Goal: Contribute content

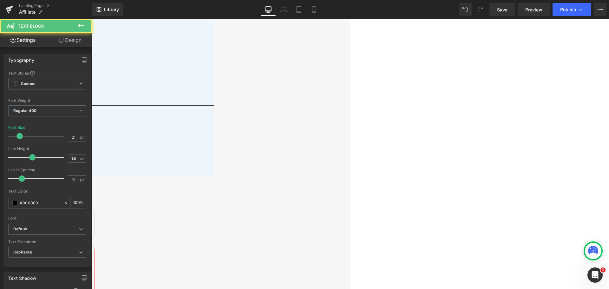
drag, startPoint x: 259, startPoint y: 207, endPoint x: 327, endPoint y: 207, distance: 67.9
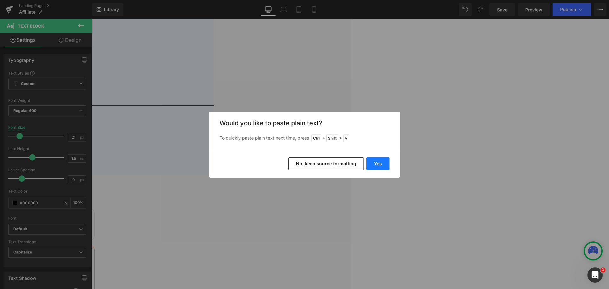
click at [382, 164] on button "Yes" at bounding box center [377, 163] width 23 height 13
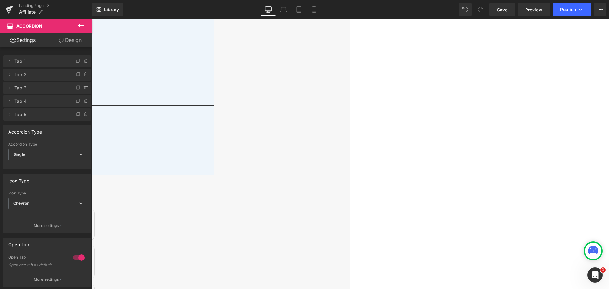
click at [92, 19] on span "Text Block" at bounding box center [92, 19] width 0 height 0
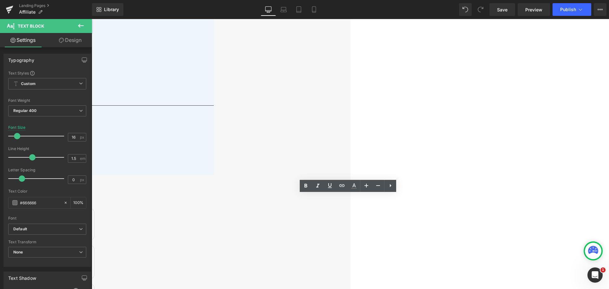
drag, startPoint x: 447, startPoint y: 196, endPoint x: 253, endPoint y: 201, distance: 194.6
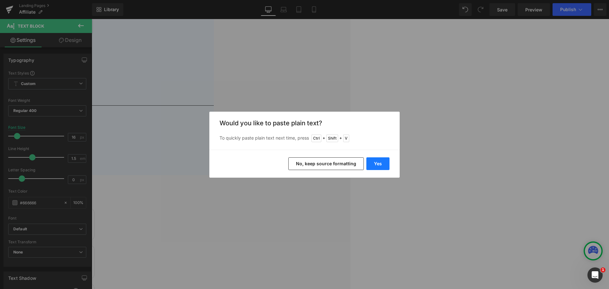
click at [381, 162] on button "Yes" at bounding box center [377, 163] width 23 height 13
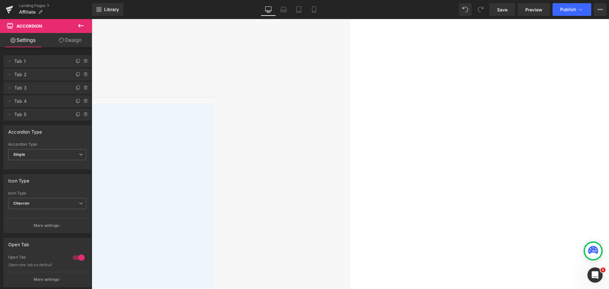
scroll to position [254, 0]
click at [214, 233] on div "We accept a variety of partners: Publishers Forums Product Review Sites Social …" at bounding box center [23, 267] width 381 height 324
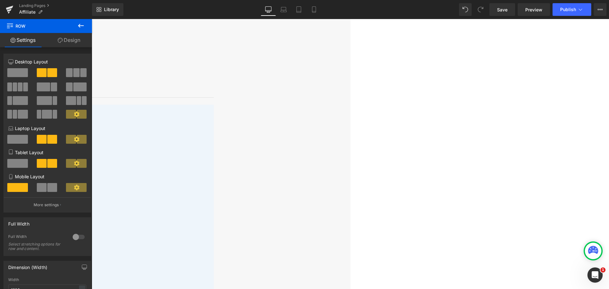
click at [214, 239] on p "Contact us if you aren't sure if you qualify." at bounding box center [23, 246] width 381 height 15
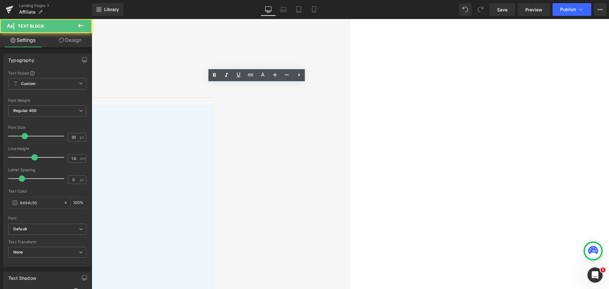
click at [214, 178] on p "Social Media Sites" at bounding box center [23, 185] width 381 height 15
drag, startPoint x: 280, startPoint y: 230, endPoint x: 158, endPoint y: 230, distance: 121.2
click at [158, 230] on div "Details Heading Separator We accept a variety of partners: Publishers Forums Pr…" at bounding box center [23, 254] width 381 height 350
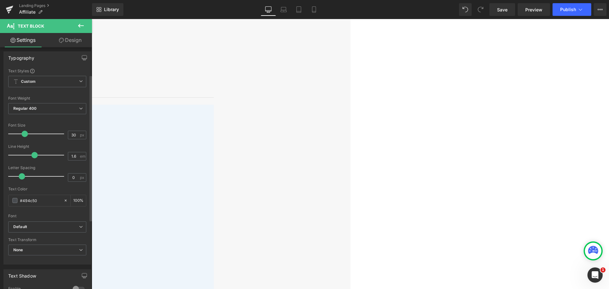
scroll to position [0, 0]
click at [214, 209] on p "Deal Sites" at bounding box center [23, 216] width 381 height 15
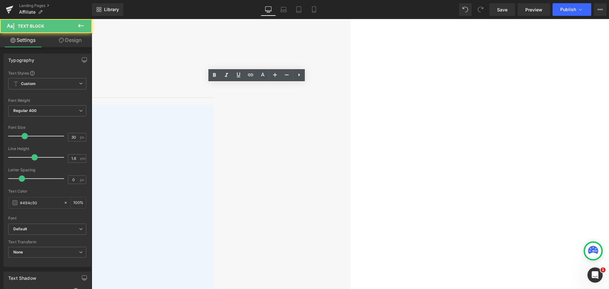
drag, startPoint x: 272, startPoint y: 231, endPoint x: 143, endPoint y: 225, distance: 129.3
click at [149, 226] on div "Details Heading Separator We accept a variety of partners: Publishers Forums Pr…" at bounding box center [92, 256] width 518 height 354
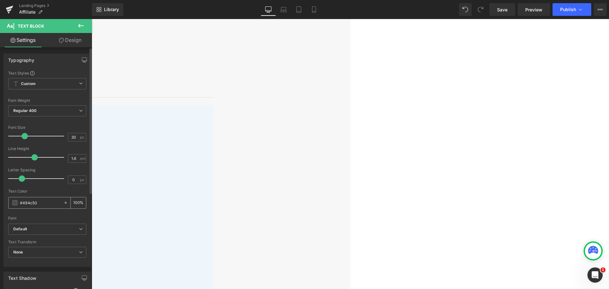
click at [14, 203] on span at bounding box center [14, 202] width 5 height 5
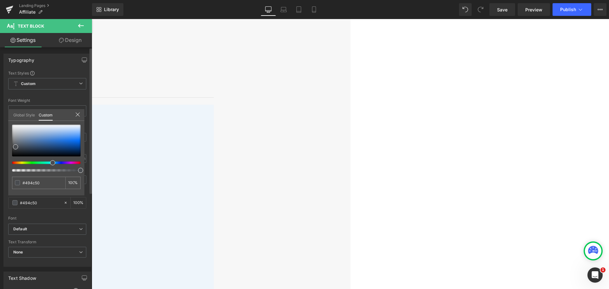
type input "#504f48"
click at [19, 162] on div at bounding box center [44, 163] width 69 height 3
type input "#736e49"
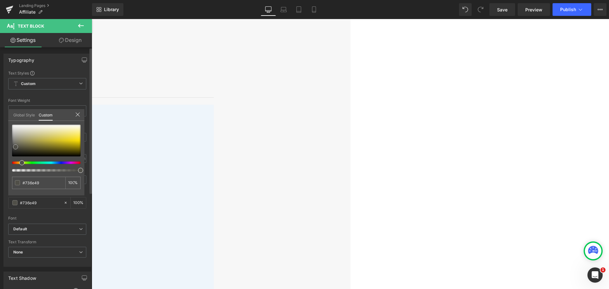
click at [27, 145] on div at bounding box center [46, 141] width 69 height 32
type input "#c1b661"
click at [42, 138] on div at bounding box center [46, 141] width 69 height 32
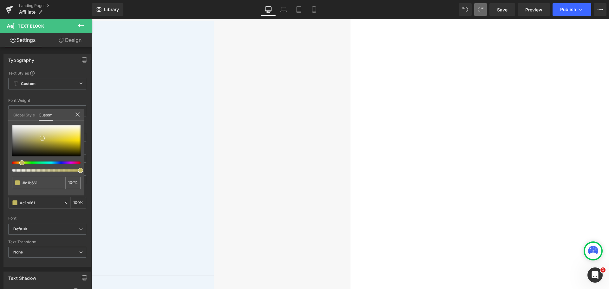
scroll to position [328, 0]
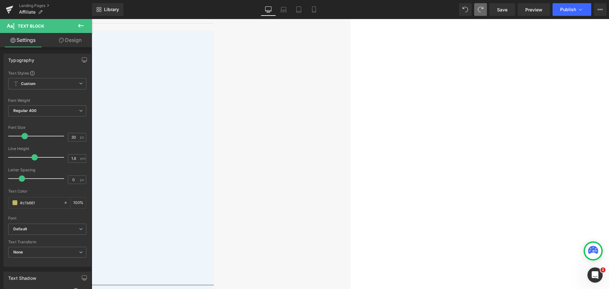
click at [280, 142] on body "🔥Flash Sale | Up to 52% Off - Buy Now> Menu 0 Deals Best Sellers Products Leisu…" at bounding box center [351, 286] width 518 height 1190
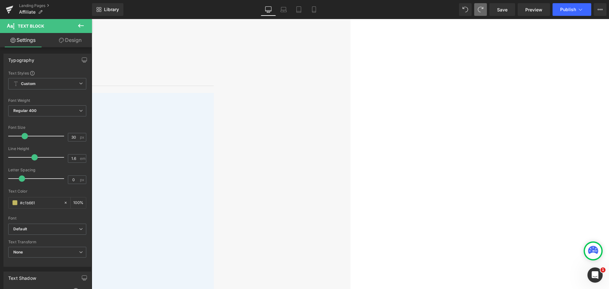
scroll to position [265, 0]
drag, startPoint x: 281, startPoint y: 154, endPoint x: 152, endPoint y: 77, distance: 151.0
click at [152, 77] on div "Details Heading Separator We accept a variety of partners: Publishers Forums Pr…" at bounding box center [92, 246] width 518 height 354
click at [16, 203] on span at bounding box center [14, 202] width 5 height 5
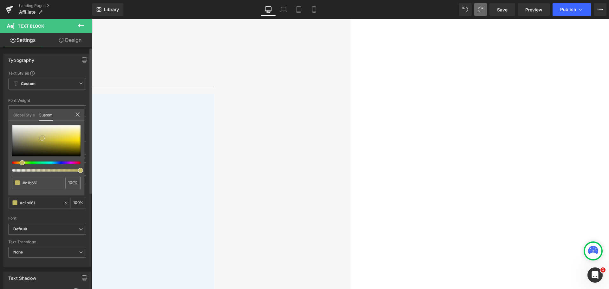
type input "#494945"
type input "#41413d"
type input "#1e1e1e"
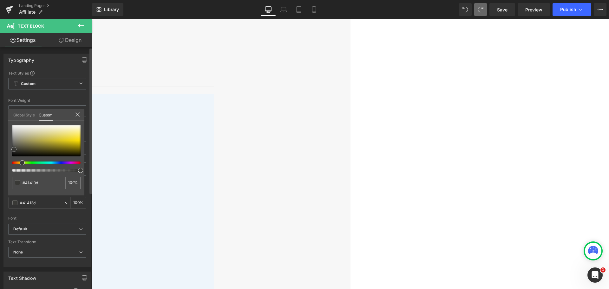
type input "#1e1e1e"
type input "#070707"
type input "#000000"
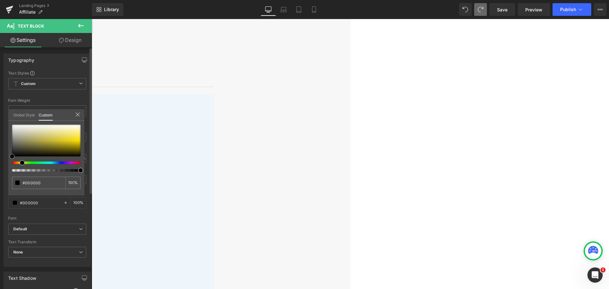
drag, startPoint x: 14, startPoint y: 148, endPoint x: 2, endPoint y: 161, distance: 18.0
click at [2, 161] on div "Typography Text Styles Custom Custom Setup Global Style Custom Setup Global Sty…" at bounding box center [47, 158] width 95 height 218
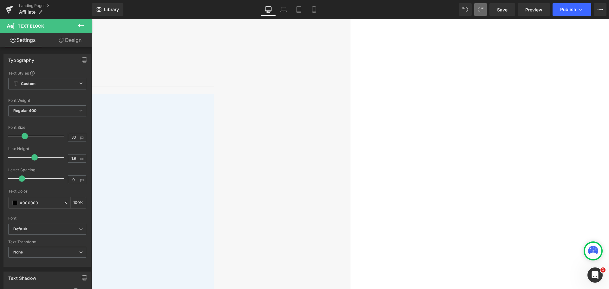
click at [214, 194] on div "We accept a variety of partners: Publishers Forums Product Review Sites Social …" at bounding box center [23, 257] width 381 height 326
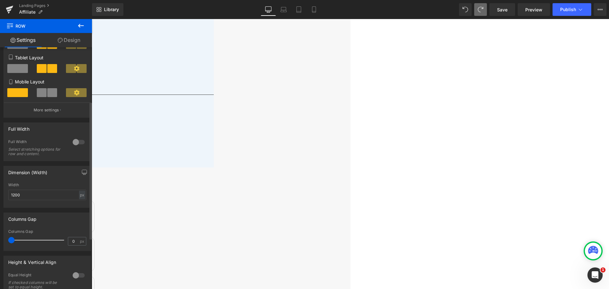
scroll to position [95, 0]
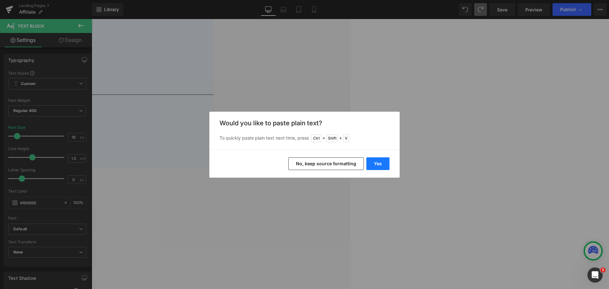
click at [379, 164] on button "Yes" at bounding box center [377, 163] width 23 height 13
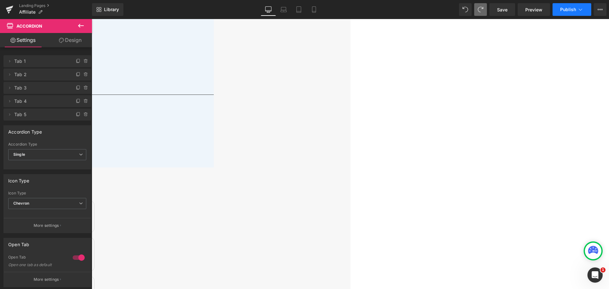
click at [568, 10] on span "Publish" at bounding box center [568, 9] width 16 height 5
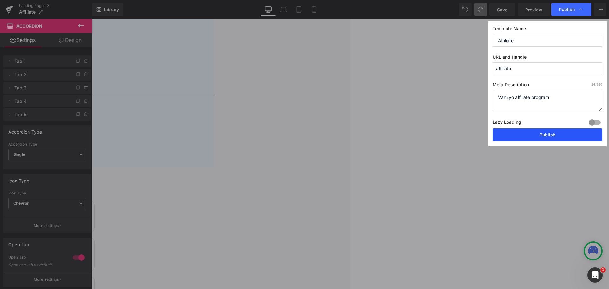
click at [552, 134] on button "Publish" at bounding box center [548, 135] width 110 height 13
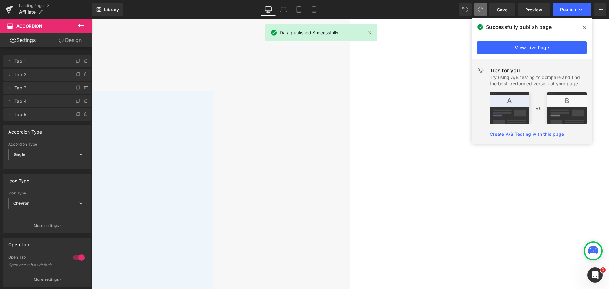
scroll to position [296, 0]
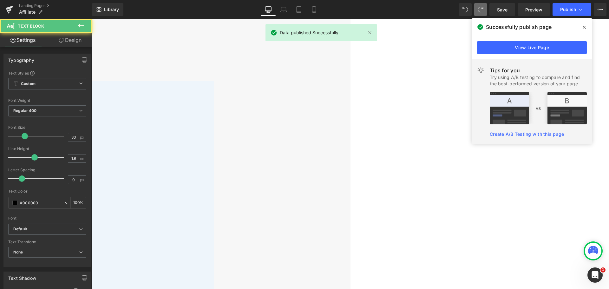
click at [214, 231] on p "Email: [EMAIL_ADDRESS][DOMAIN_NAME]" at bounding box center [23, 238] width 381 height 15
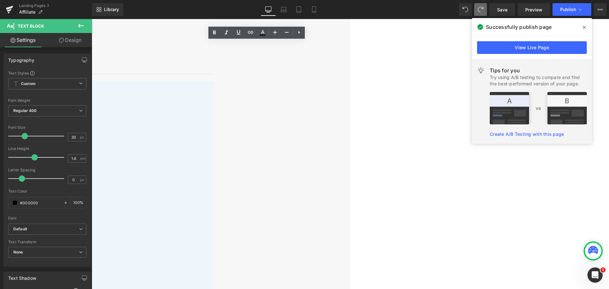
drag, startPoint x: 274, startPoint y: 187, endPoint x: 161, endPoint y: 187, distance: 113.3
click at [161, 187] on div "Details Heading Separator We accept a variety of partners: Publishers Forums Pr…" at bounding box center [23, 233] width 381 height 354
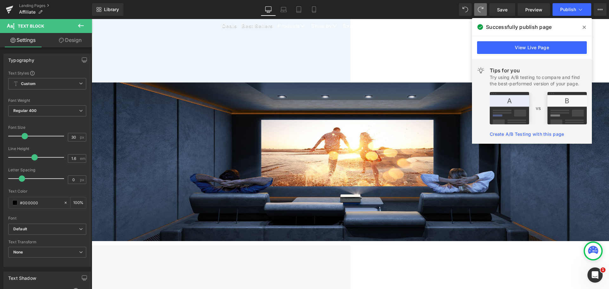
scroll to position [0, 0]
